Goal: Check status: Check status

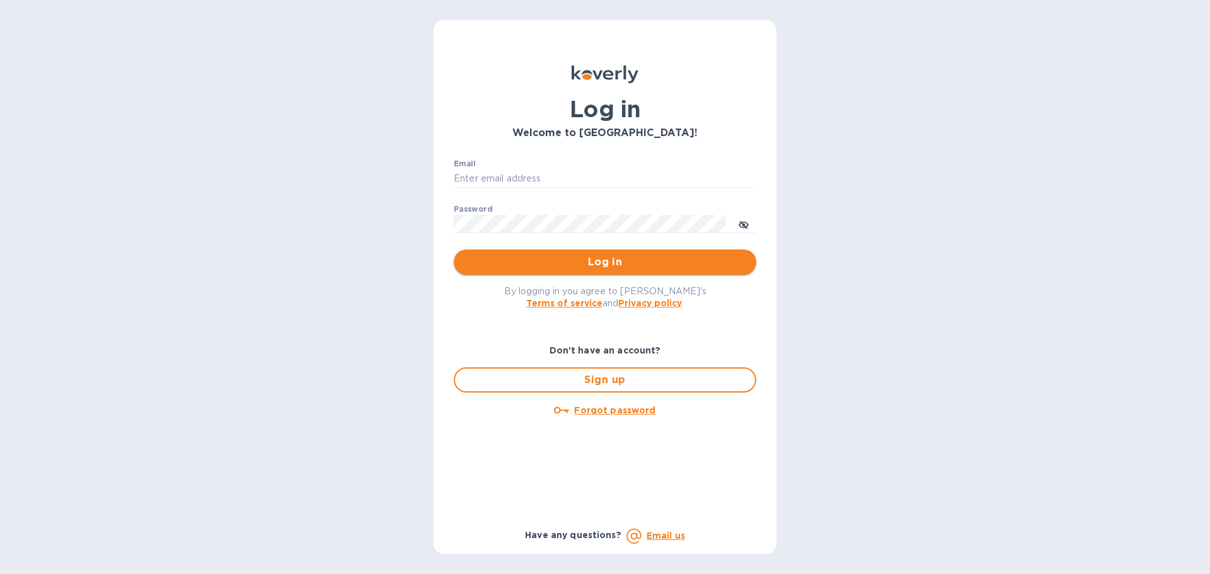
type input "[EMAIL_ADDRESS][DOMAIN_NAME]"
click at [511, 260] on span "Log in" at bounding box center [605, 262] width 282 height 15
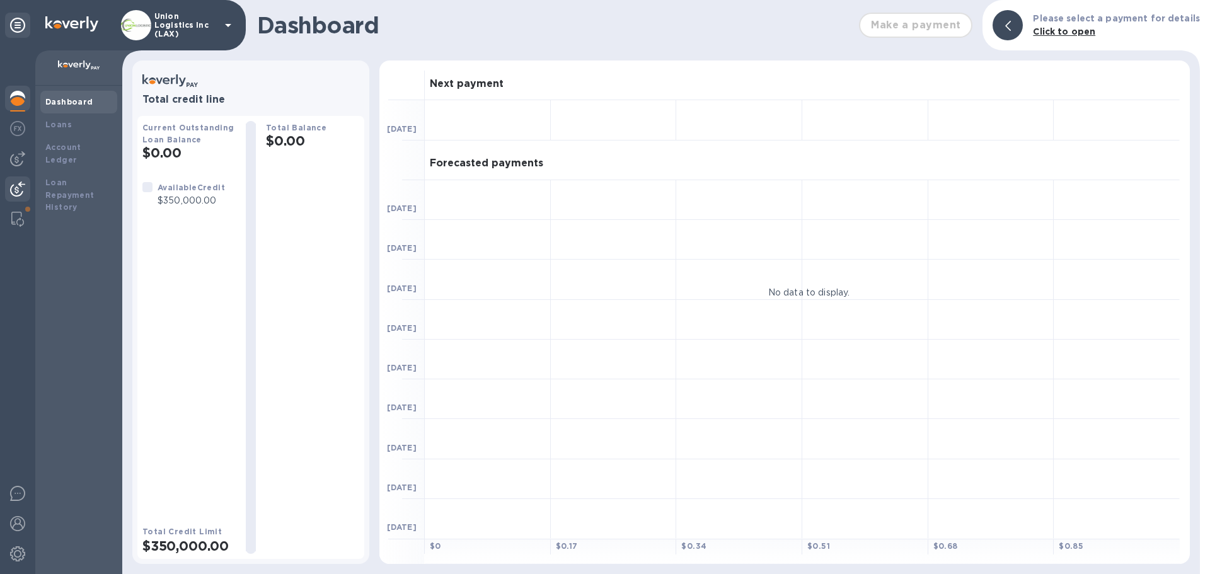
click at [13, 193] on img at bounding box center [17, 189] width 15 height 15
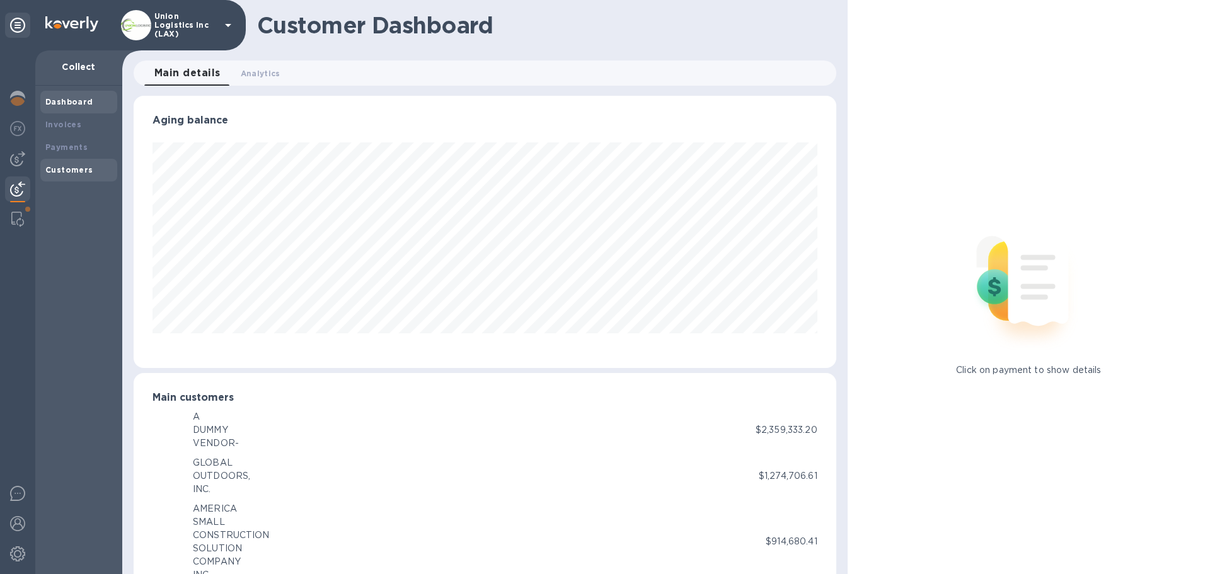
scroll to position [630190, 629764]
click at [75, 144] on b "Payments" at bounding box center [66, 146] width 42 height 9
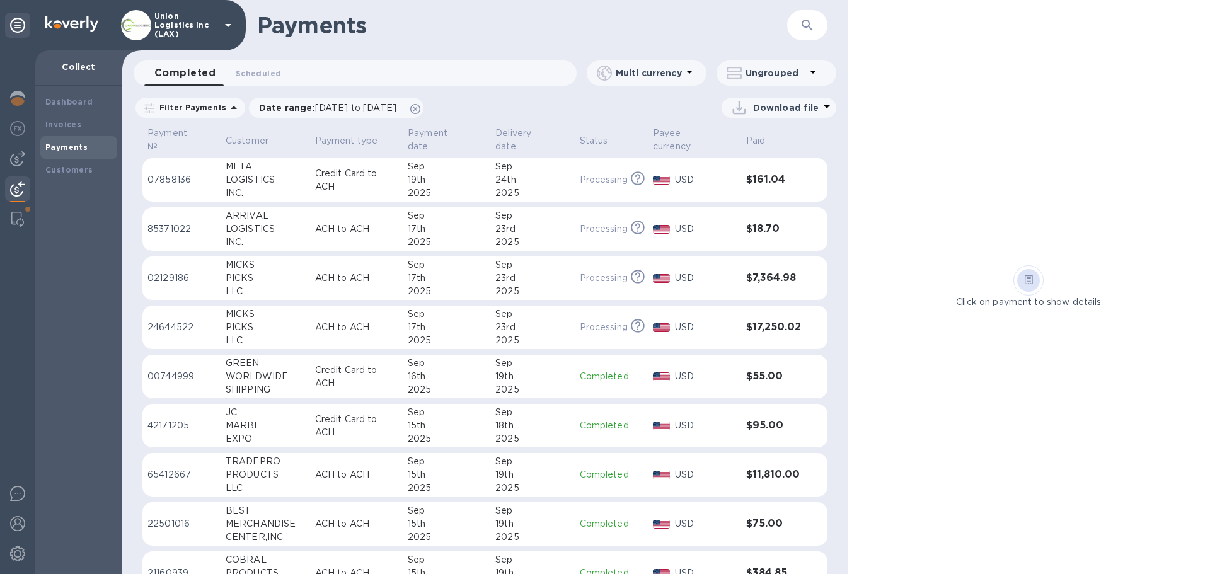
click at [357, 189] on p "Credit Card to ACH" at bounding box center [356, 180] width 83 height 26
